Goal: Task Accomplishment & Management: Manage account settings

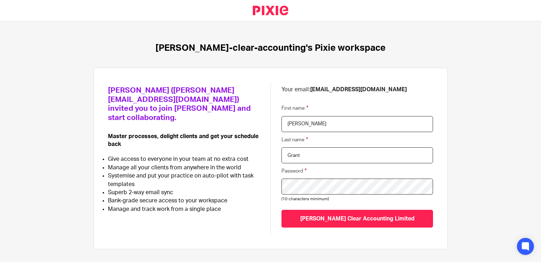
click at [282, 178] on div at bounding box center [282, 178] width 0 height 0
click at [333, 167] on div "Password (10 characters minimum)" at bounding box center [358, 183] width 152 height 40
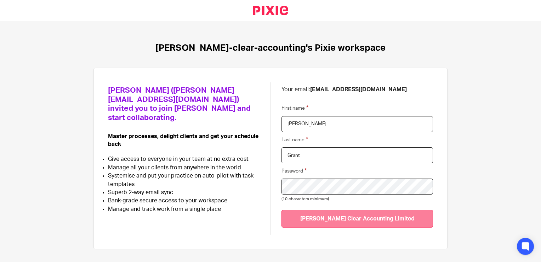
click at [352, 217] on input "[PERSON_NAME] Clear Accounting Limited" at bounding box center [358, 217] width 152 height 17
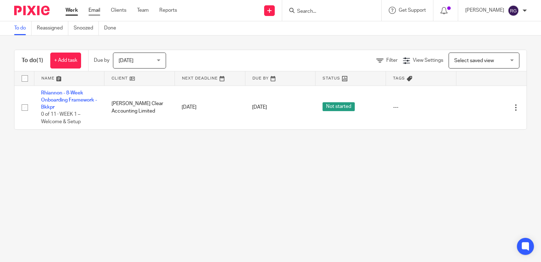
click at [96, 12] on link "Email" at bounding box center [95, 10] width 12 height 7
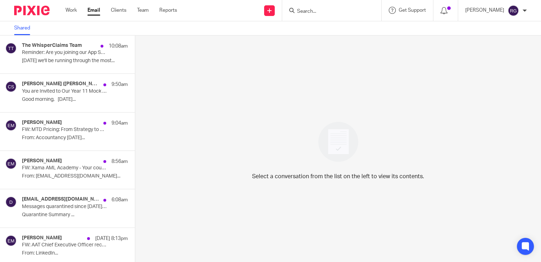
click at [525, 13] on div "Rhiannon Grant" at bounding box center [497, 10] width 62 height 11
click at [508, 39] on span "Email integration" at bounding box center [505, 38] width 37 height 5
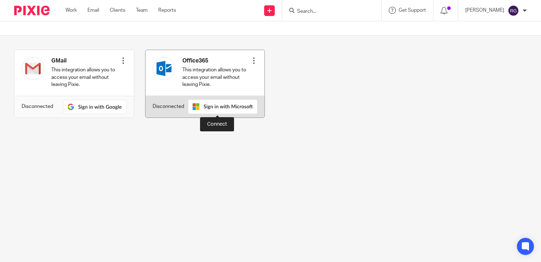
click at [223, 108] on img at bounding box center [222, 106] width 69 height 15
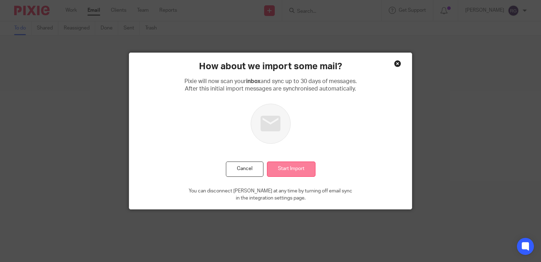
click at [286, 162] on input "Start Import" at bounding box center [291, 168] width 49 height 15
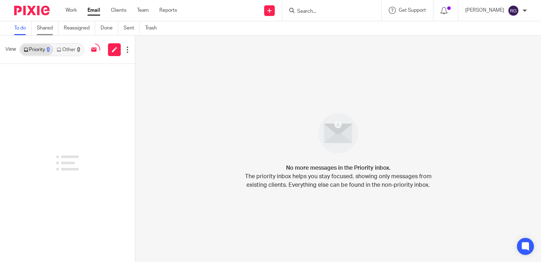
click at [51, 26] on link "Shared" at bounding box center [48, 28] width 22 height 14
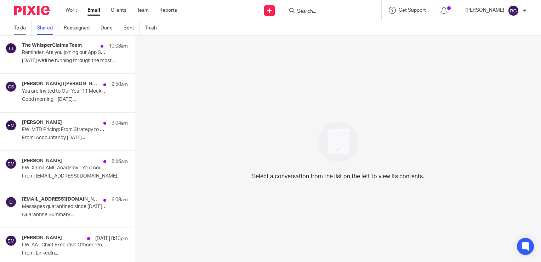
click at [17, 32] on link "To do" at bounding box center [22, 28] width 17 height 14
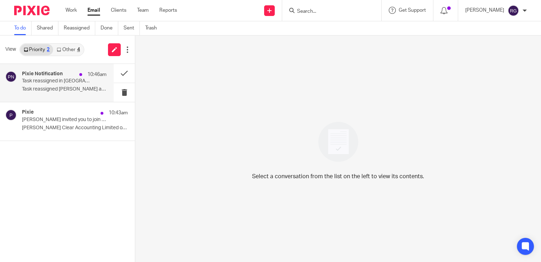
click at [51, 89] on p "Task reassigned Caroline Carter assigned you..." at bounding box center [64, 89] width 85 height 6
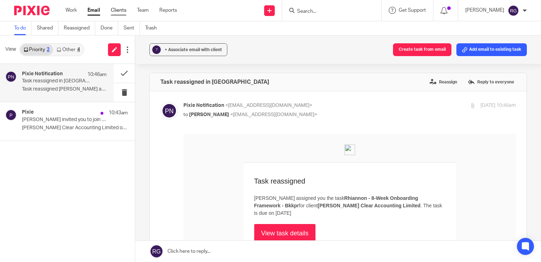
click at [124, 12] on link "Clients" at bounding box center [119, 10] width 16 height 7
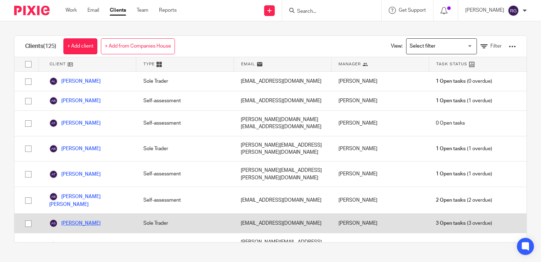
click at [97, 219] on link "[PERSON_NAME]" at bounding box center [74, 223] width 51 height 9
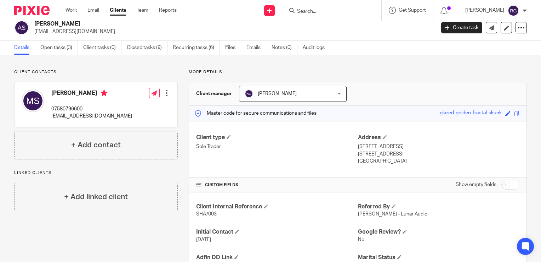
scroll to position [6, 0]
click at [57, 50] on link "Open tasks (3)" at bounding box center [59, 48] width 38 height 14
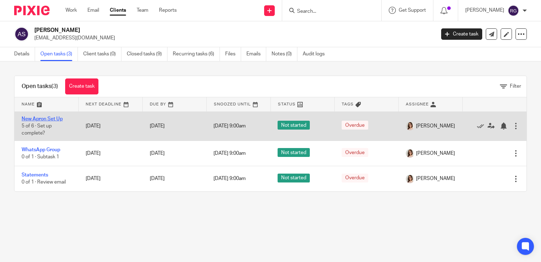
click at [56, 119] on link "New Apron Set Up" at bounding box center [42, 118] width 41 height 5
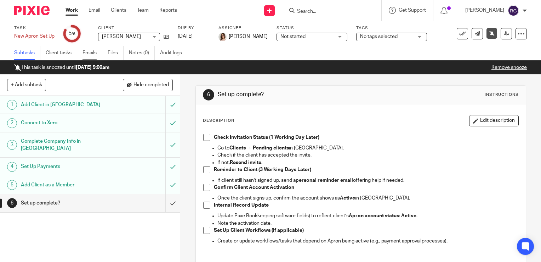
click at [88, 52] on link "Emails" at bounding box center [93, 53] width 20 height 14
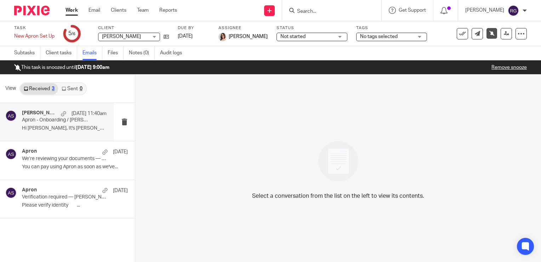
click at [61, 128] on p "Hi Caroline, It's Julia from Apron. 👋 I..." at bounding box center [64, 128] width 85 height 6
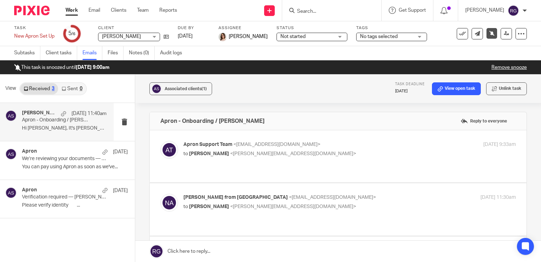
click at [298, 90] on div "Associated clients (1) Task deadline 23 Jul 2025 View open task Unlink task" at bounding box center [338, 88] width 406 height 28
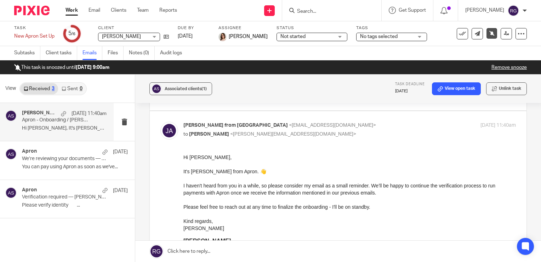
scroll to position [123, 0]
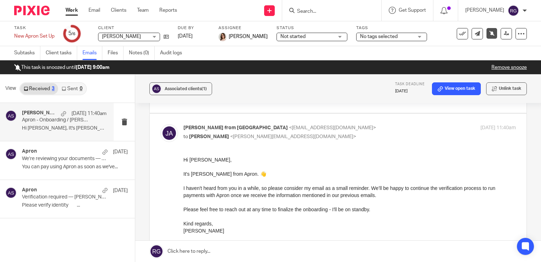
click at [115, 6] on div "Work Email Clients Team Reports Work Email Clients Team Reports Settings" at bounding box center [122, 10] width 129 height 21
click at [118, 10] on link "Clients" at bounding box center [119, 10] width 16 height 7
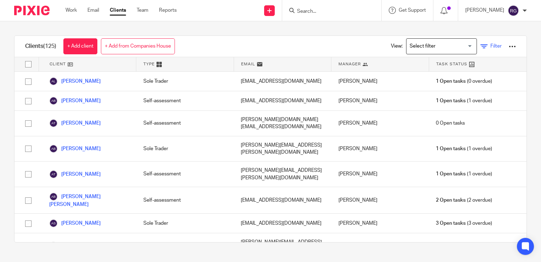
click at [491, 47] on span "Filter" at bounding box center [496, 46] width 11 height 5
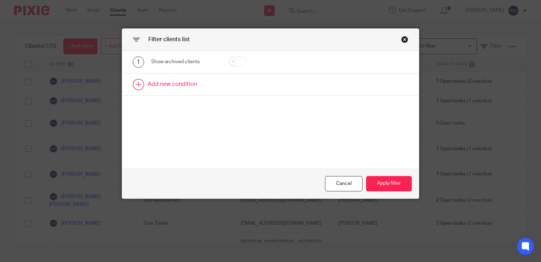
click at [143, 84] on link at bounding box center [270, 84] width 297 height 22
click at [204, 86] on div "Field" at bounding box center [184, 87] width 66 height 16
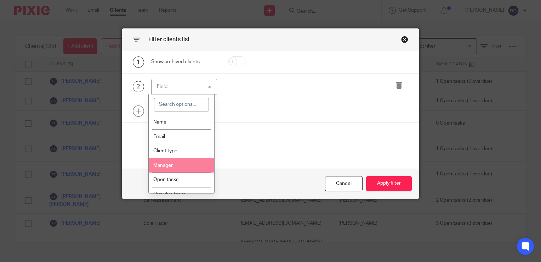
click at [176, 161] on li "Manager" at bounding box center [182, 165] width 66 height 15
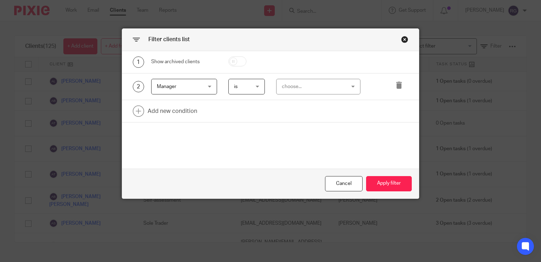
click at [305, 87] on div "choose..." at bounding box center [313, 86] width 63 height 15
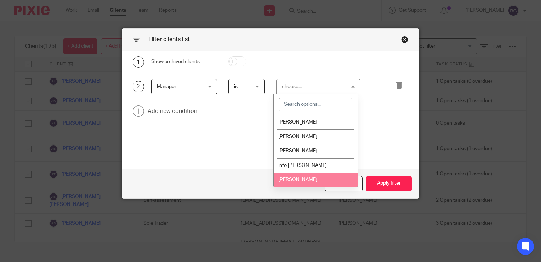
click at [298, 178] on span "[PERSON_NAME]" at bounding box center [298, 179] width 39 height 5
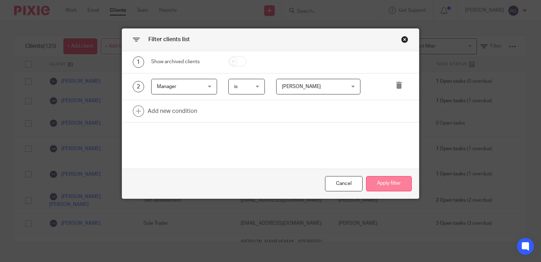
click at [394, 181] on button "Apply filter" at bounding box center [389, 183] width 46 height 15
